Goal: Information Seeking & Learning: Learn about a topic

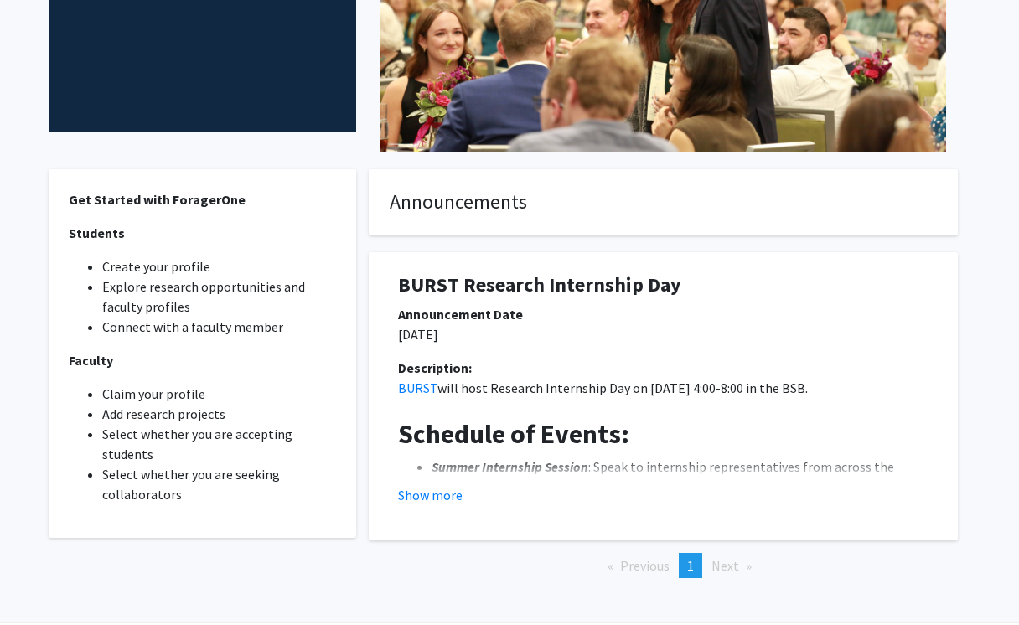
scroll to position [361, 0]
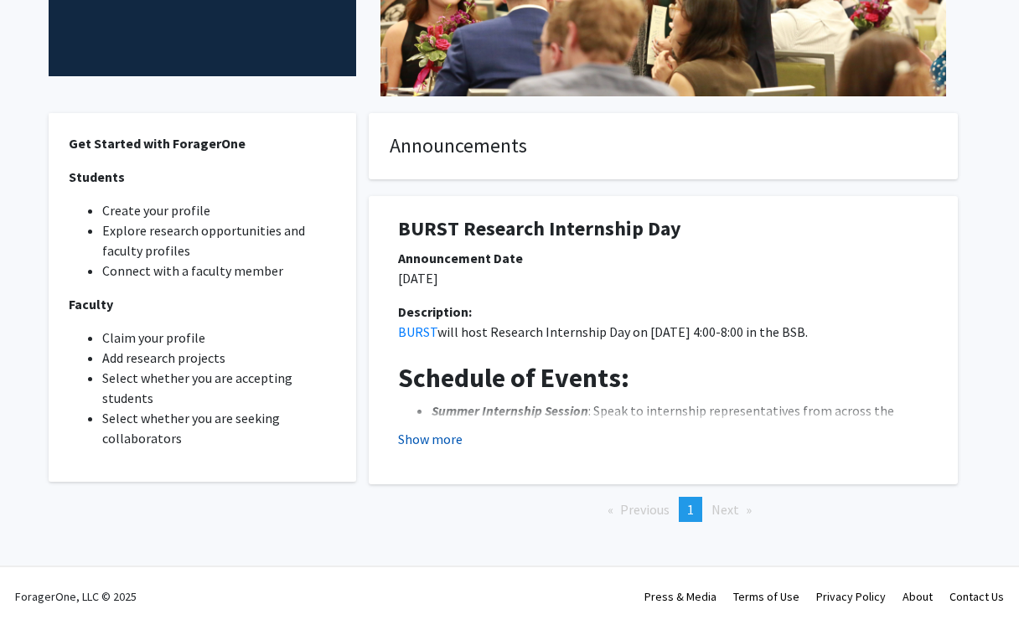
click at [453, 433] on button "Show more" at bounding box center [430, 439] width 65 height 20
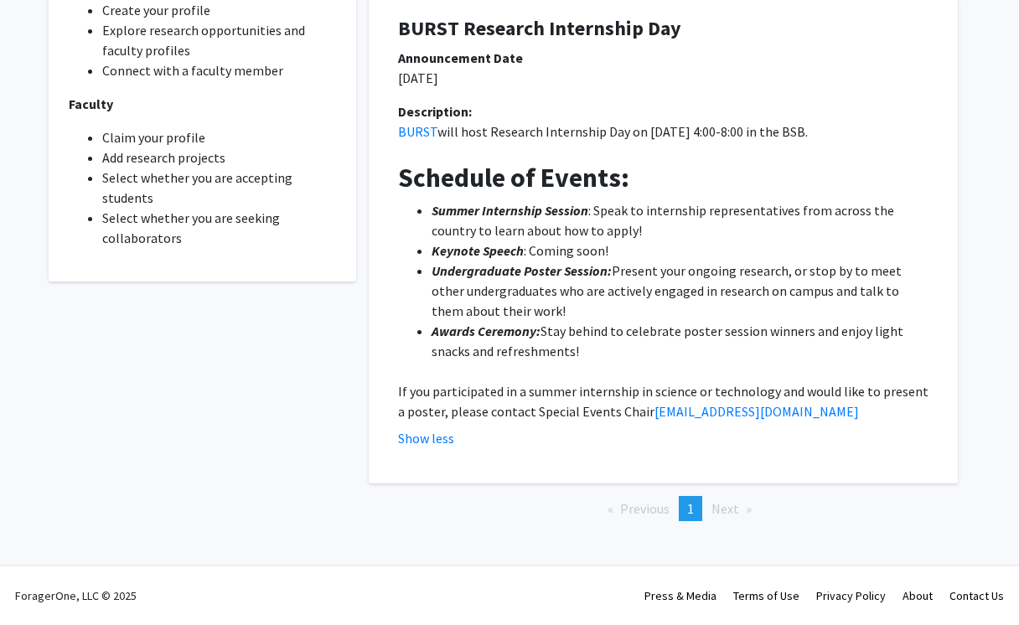
scroll to position [0, 0]
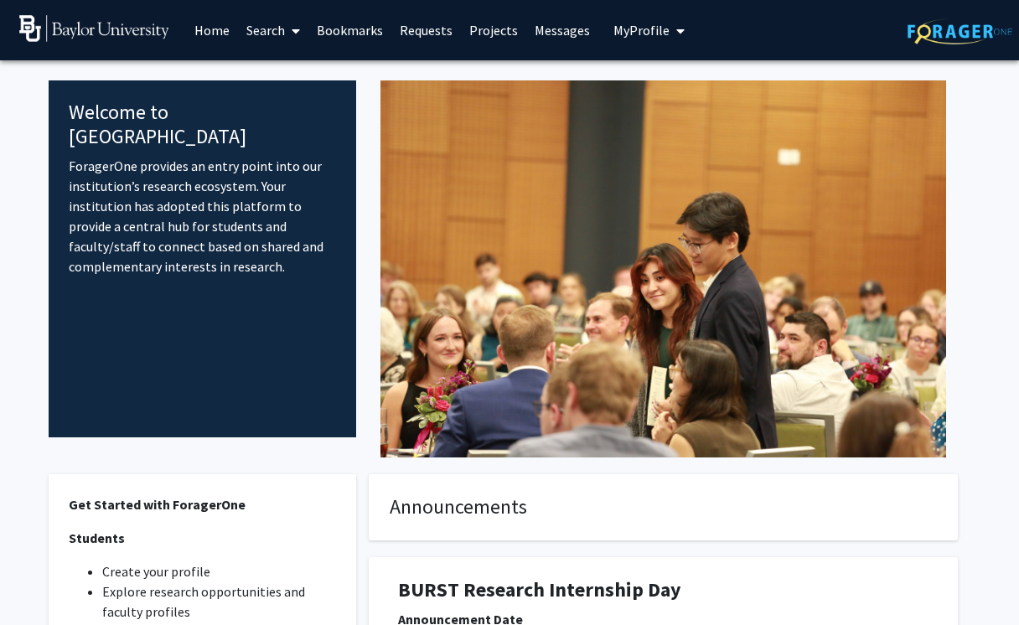
click at [273, 32] on link "Search" at bounding box center [273, 30] width 70 height 59
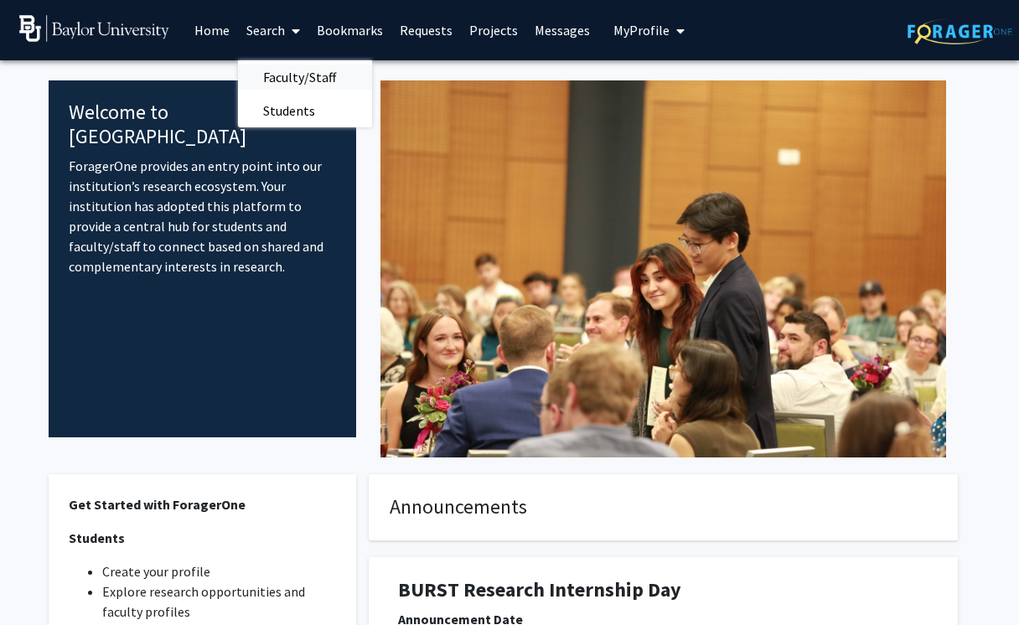
click at [293, 75] on span "Faculty/Staff" at bounding box center [299, 77] width 123 height 34
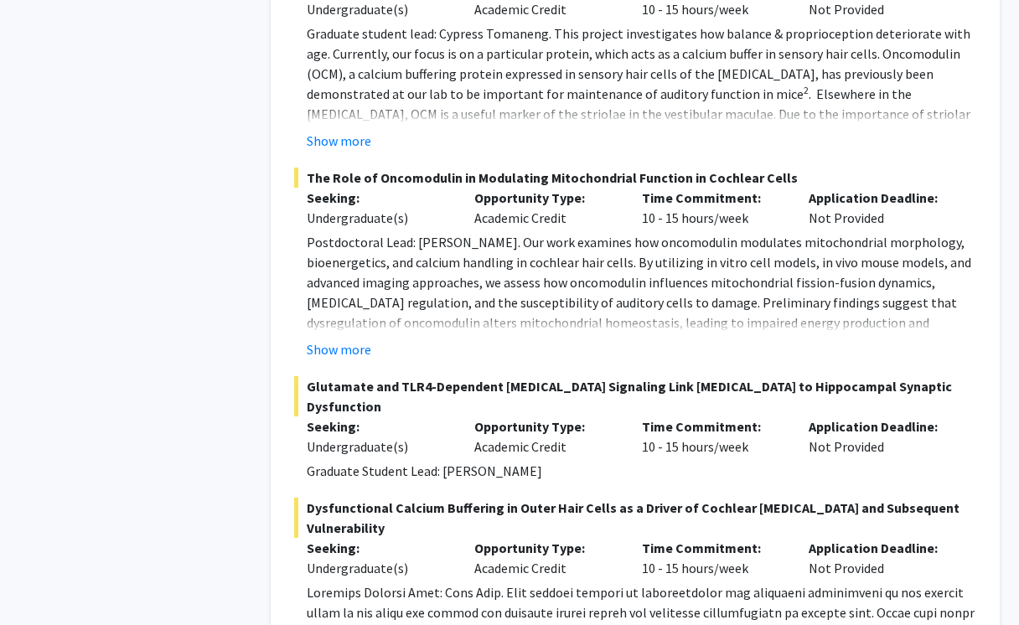
scroll to position [3858, 0]
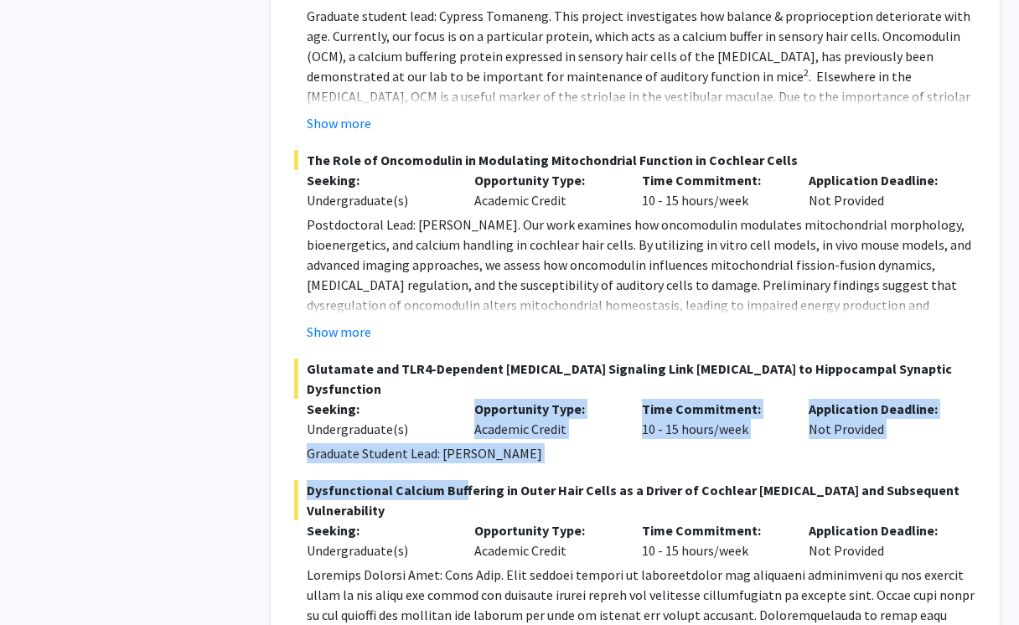
drag, startPoint x: 458, startPoint y: 434, endPoint x: 453, endPoint y: 365, distance: 69.8
click at [453, 365] on fg-project-list "The Role of Cochlear [MEDICAL_DATA] in [MEDICAL_DATA] Seeking: Undergraduate(s)…" at bounding box center [635, 108] width 682 height 1169
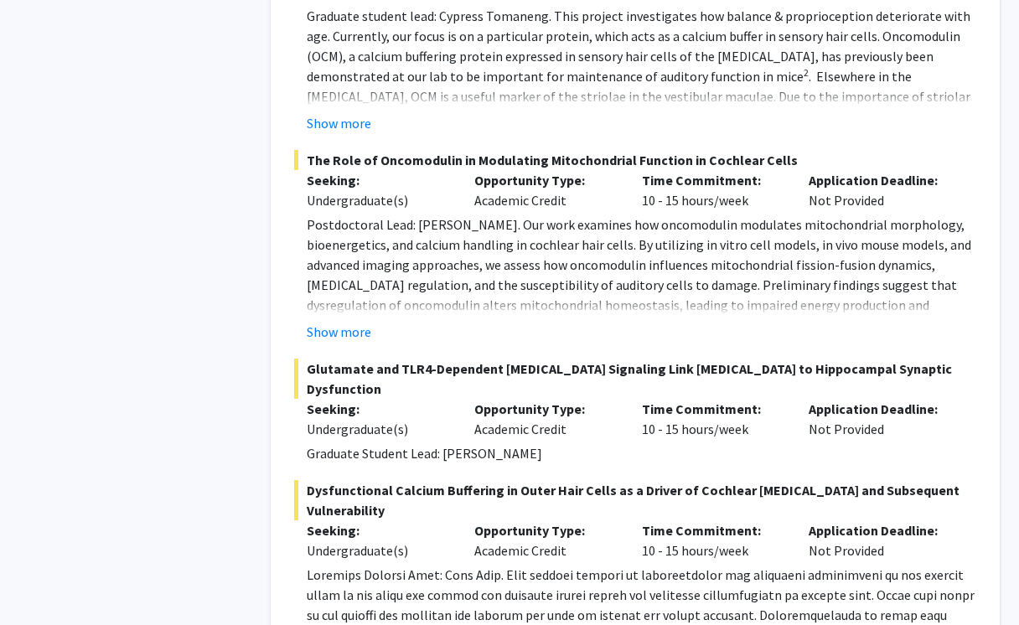
click at [692, 170] on div "Time Commitment: 10 - 15 hours/week" at bounding box center [714, 190] width 168 height 40
